Goal: Task Accomplishment & Management: Use online tool/utility

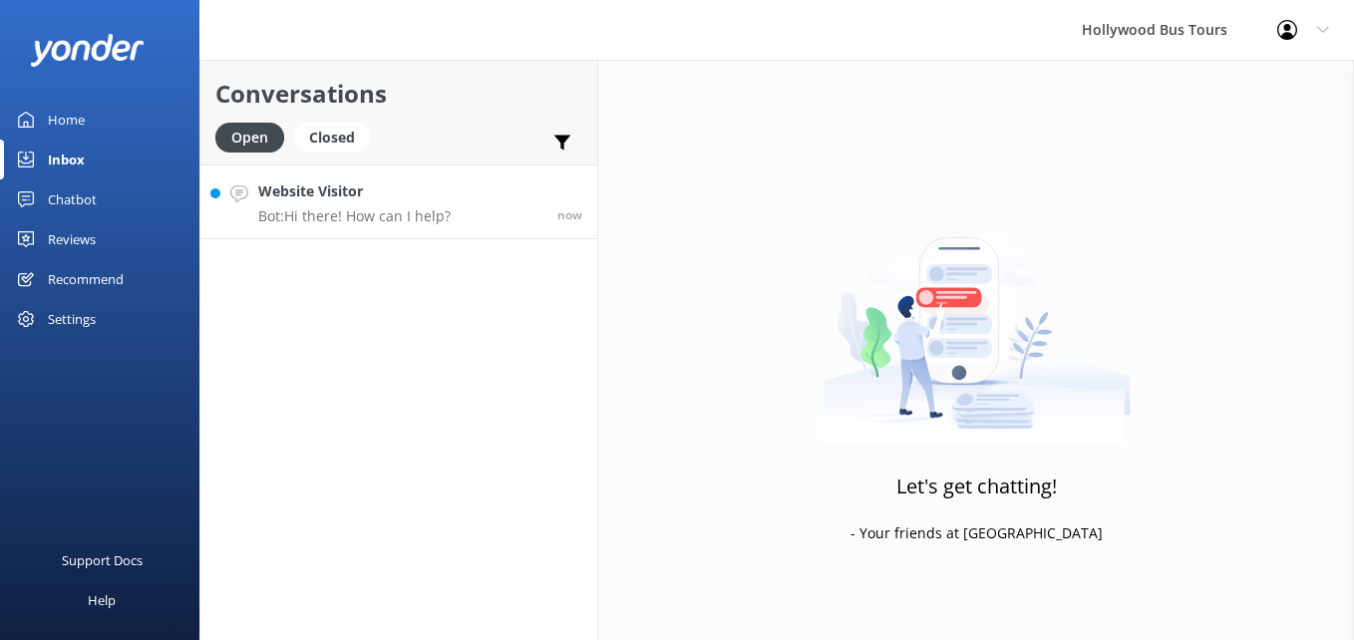
click at [368, 220] on p "Bot: Hi there! How can I help?" at bounding box center [354, 216] width 192 height 18
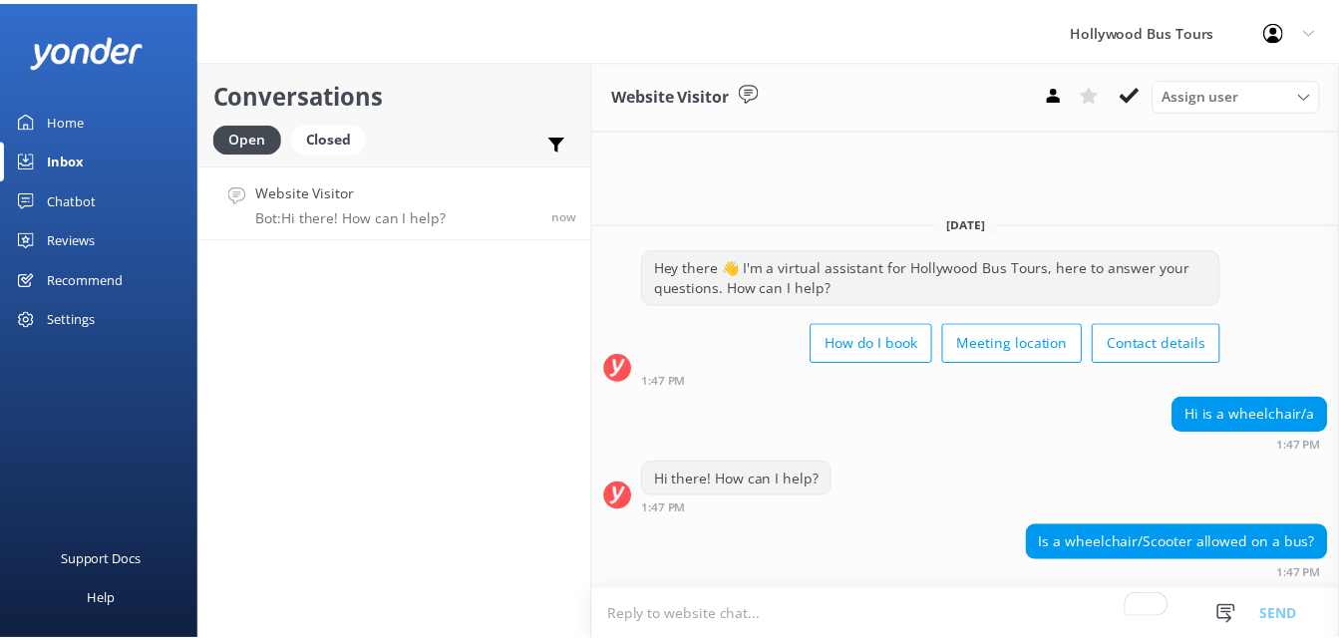
scroll to position [16, 0]
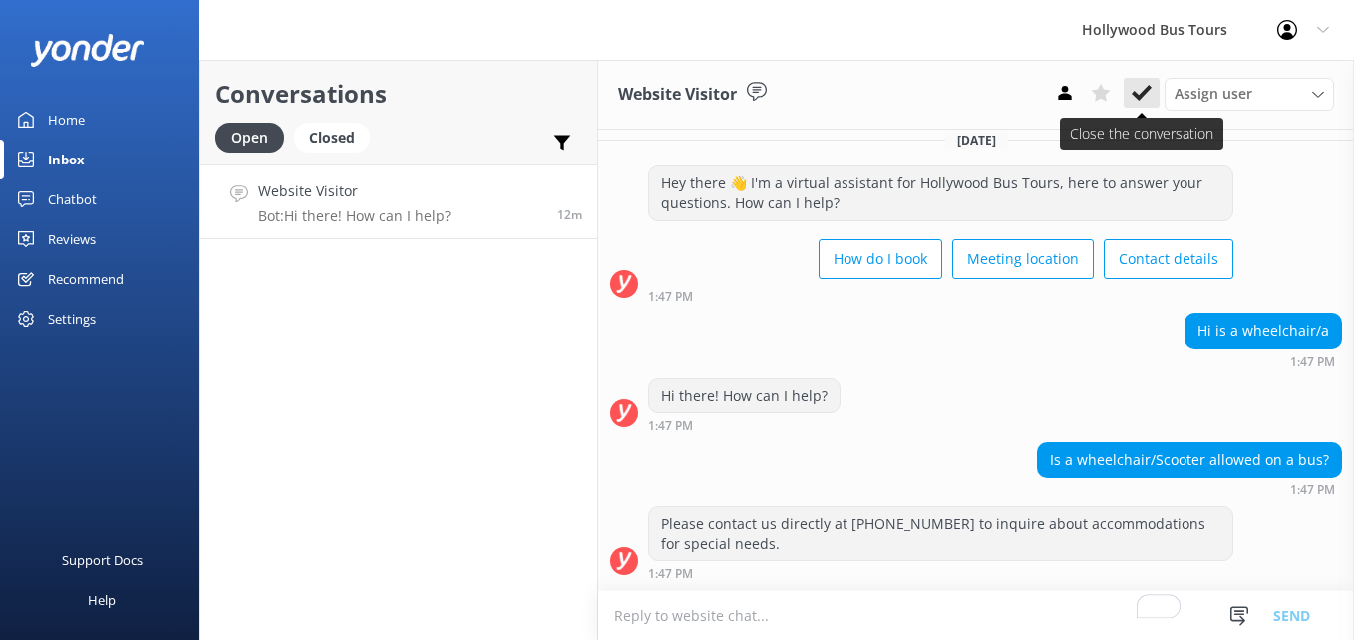
click at [1135, 90] on icon at bounding box center [1142, 93] width 20 height 20
click at [70, 118] on div "Home" at bounding box center [66, 120] width 37 height 40
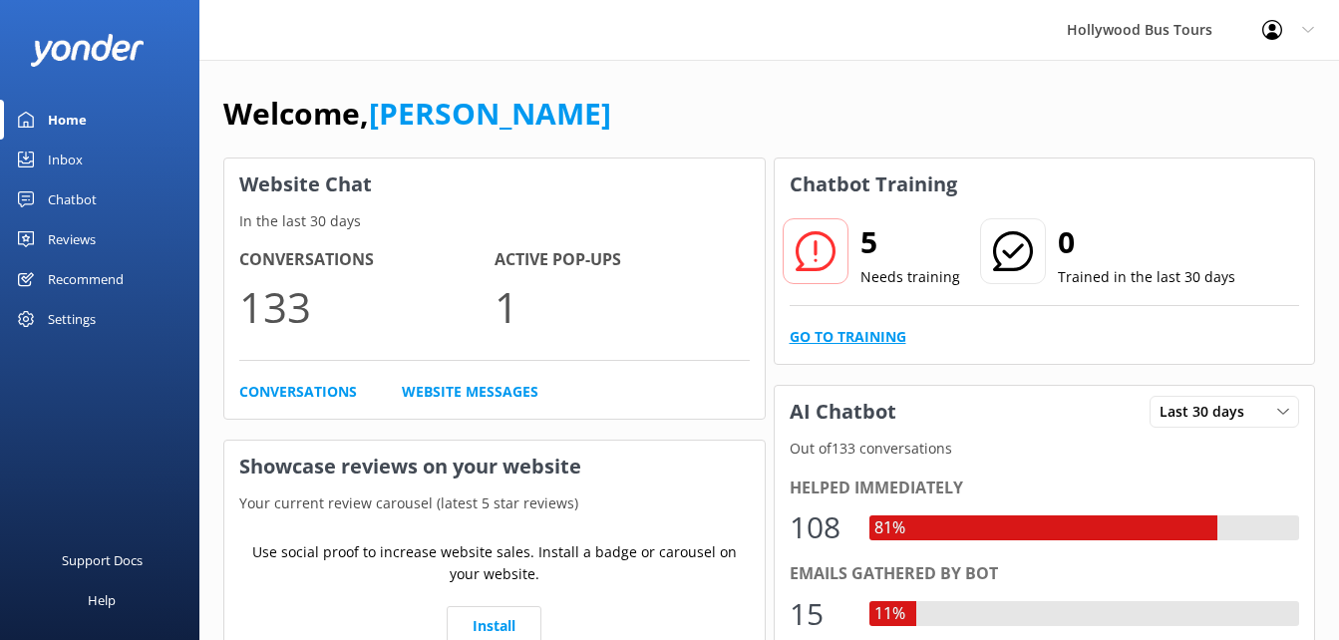
click at [845, 332] on link "Go to Training" at bounding box center [848, 337] width 117 height 22
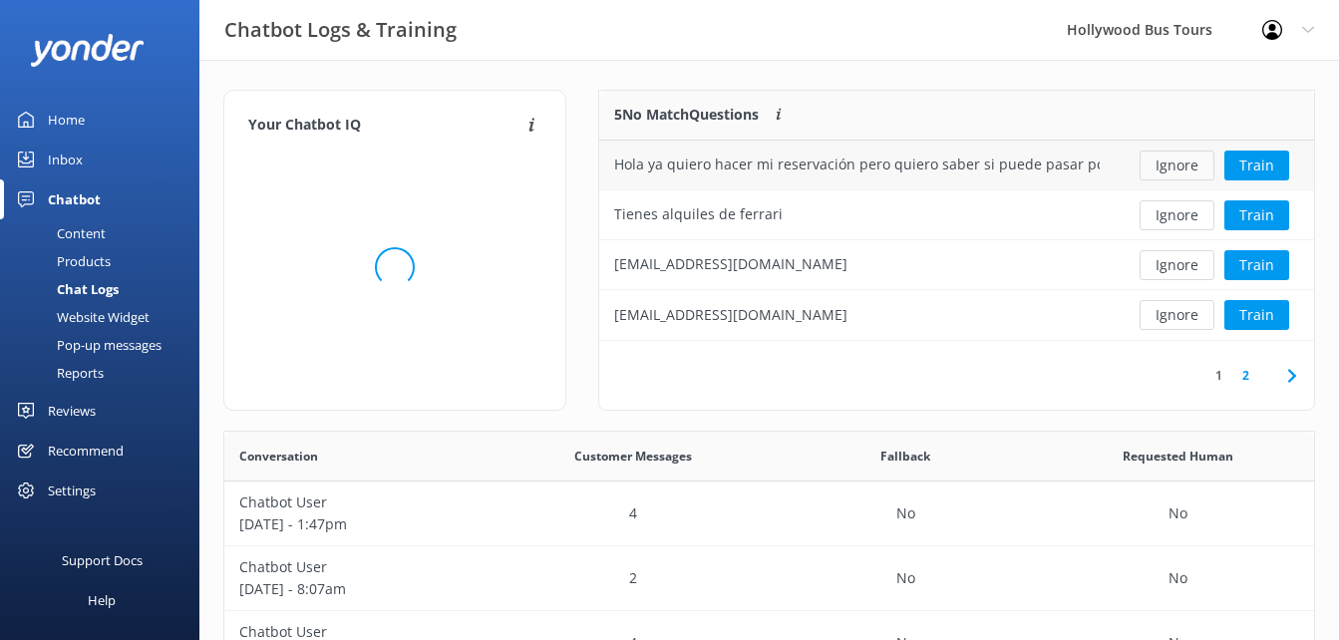
scroll to position [684, 1075]
click at [1187, 164] on button "Ignore" at bounding box center [1177, 166] width 75 height 30
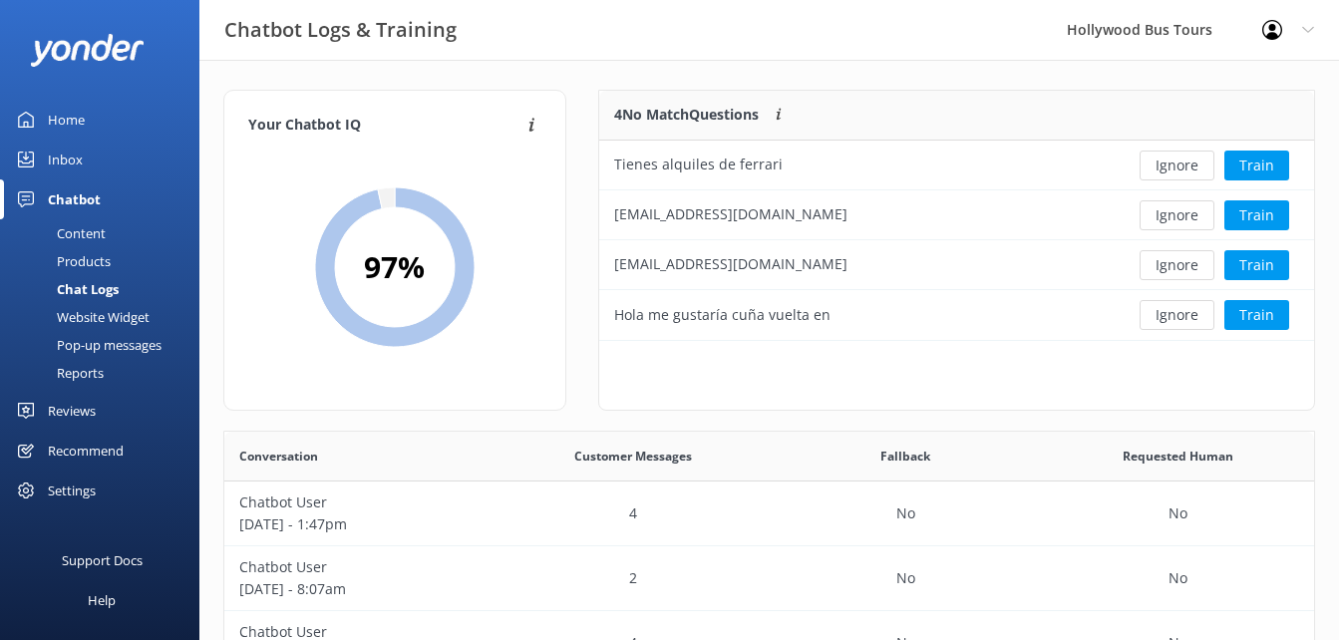
click at [1187, 164] on button "Ignore" at bounding box center [1177, 166] width 75 height 30
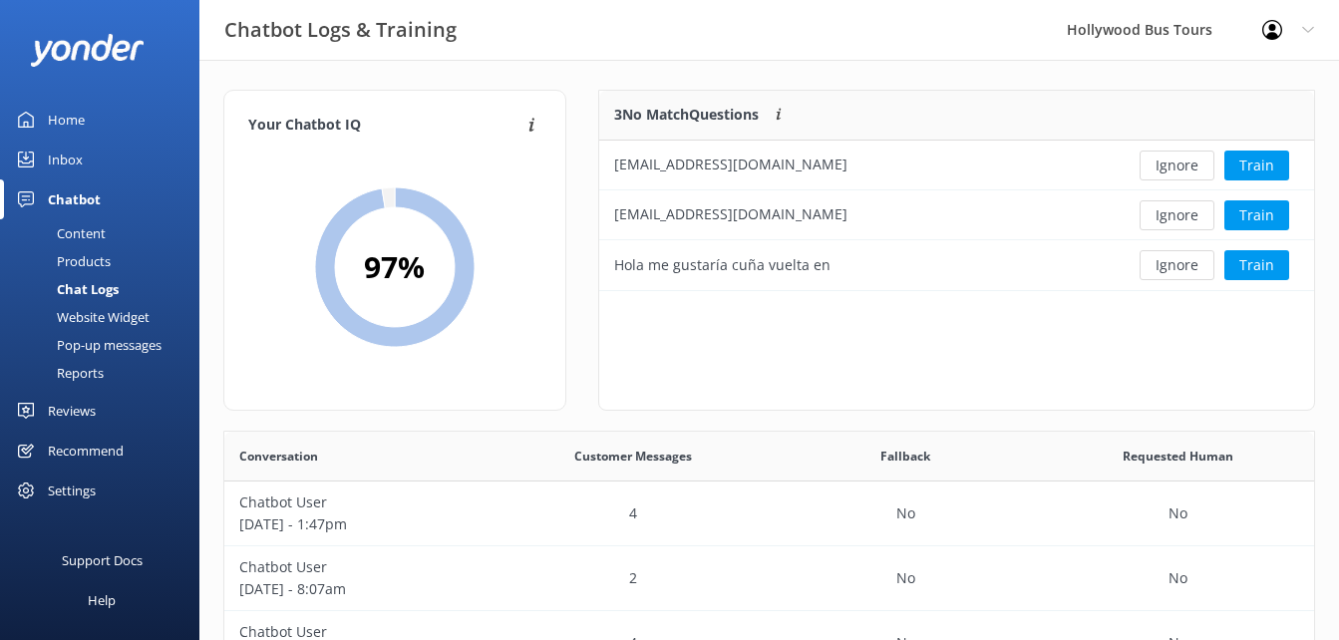
scroll to position [185, 701]
click at [1187, 164] on button "Ignore" at bounding box center [1177, 166] width 75 height 30
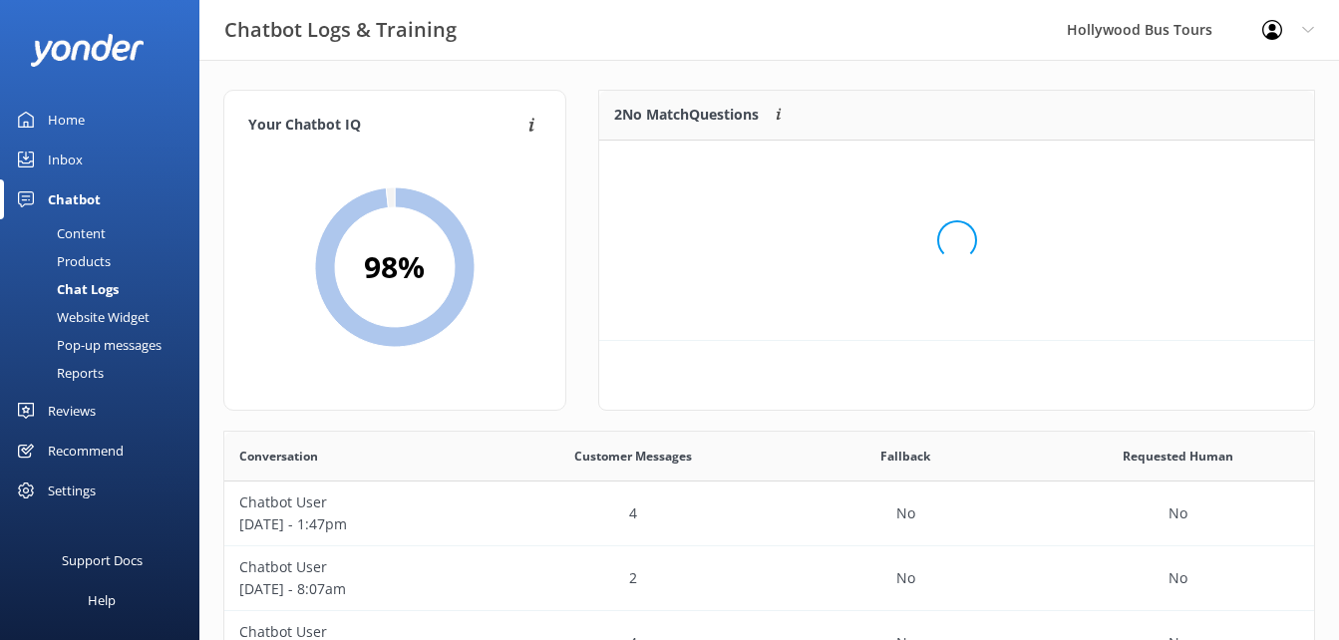
scroll to position [136, 701]
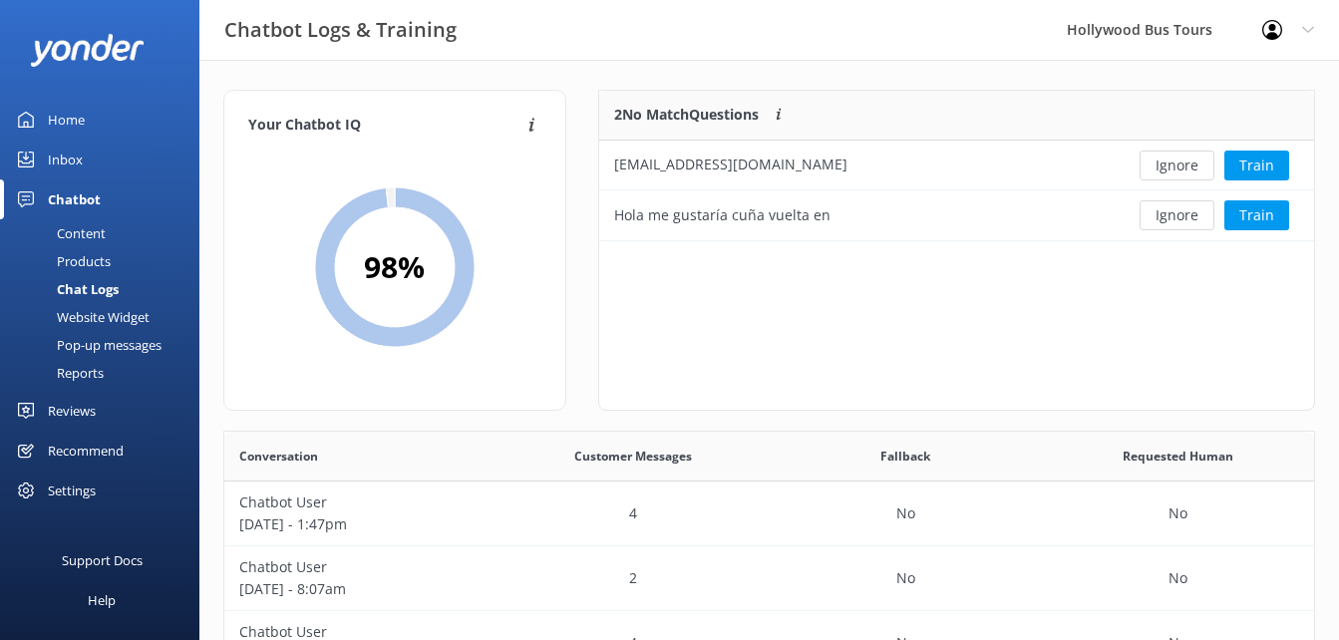
click at [1187, 164] on button "Ignore" at bounding box center [1177, 166] width 75 height 30
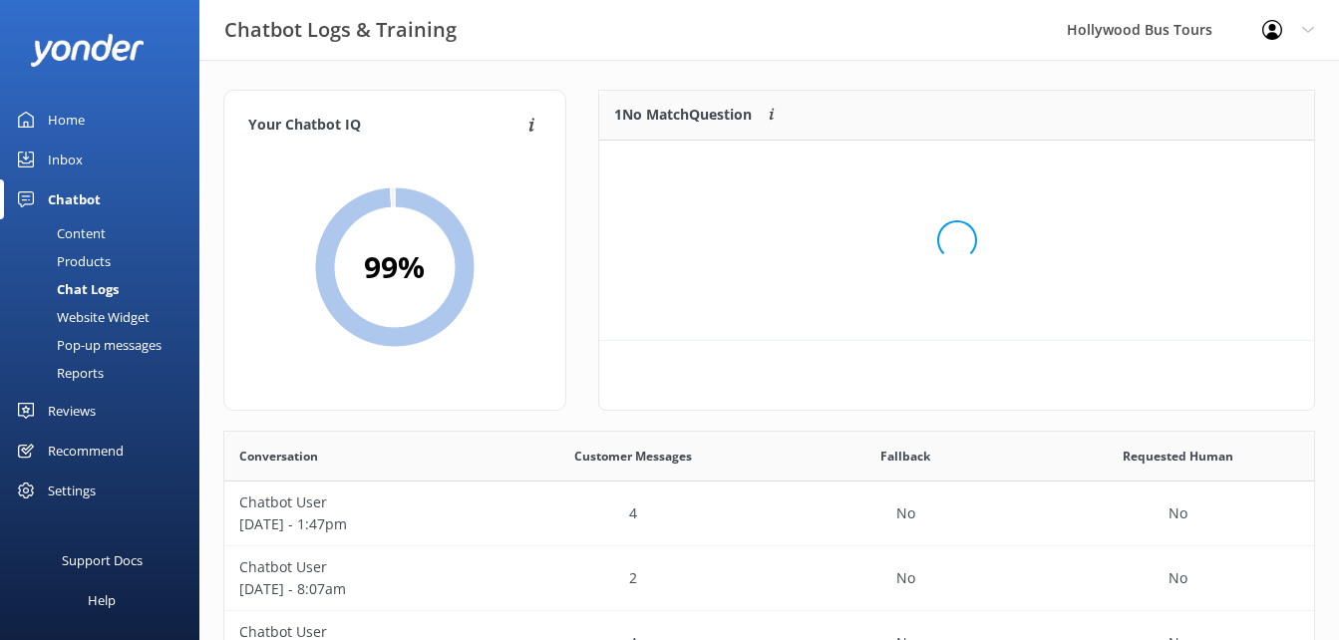
scroll to position [86, 701]
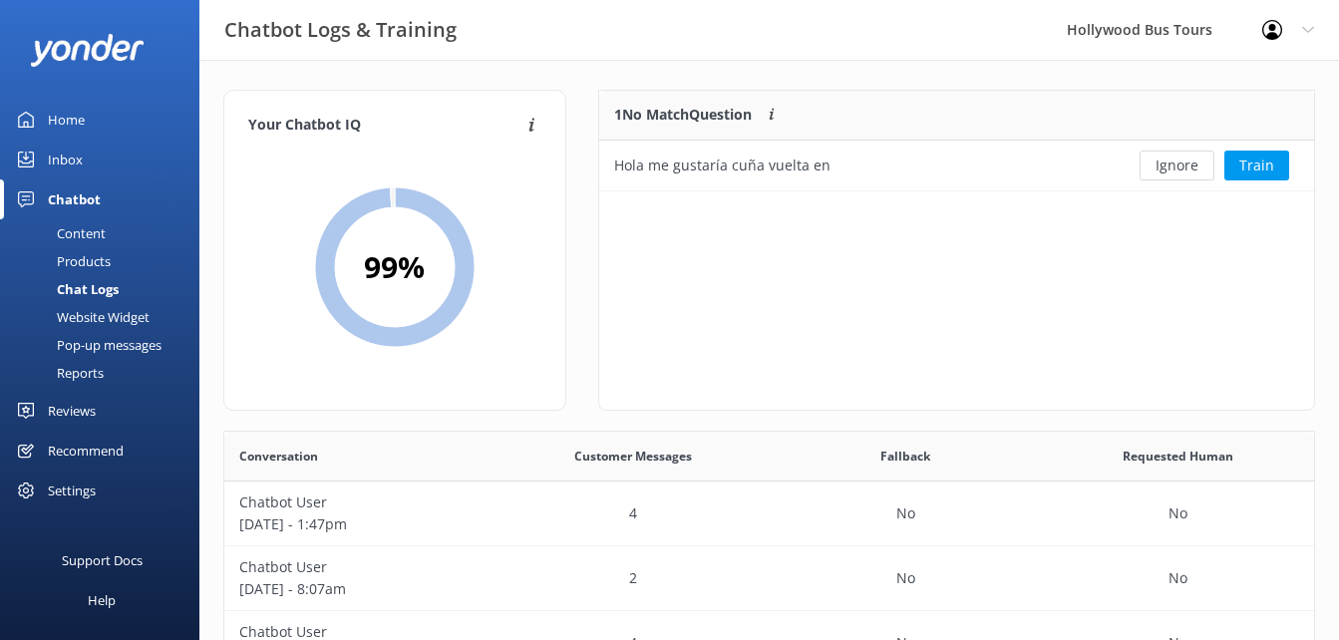
click at [1187, 164] on button "Ignore" at bounding box center [1177, 166] width 75 height 30
